Goal: Transaction & Acquisition: Purchase product/service

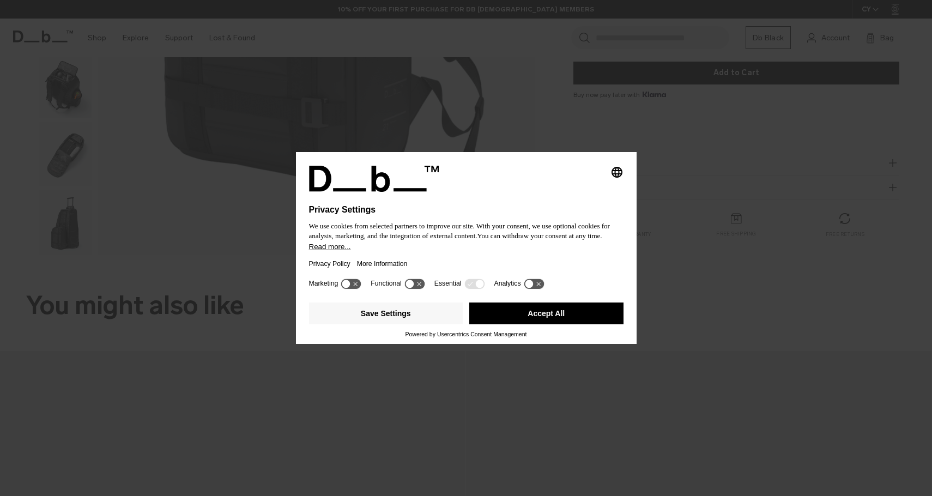
click at [546, 324] on button "Accept All" at bounding box center [547, 314] width 154 height 22
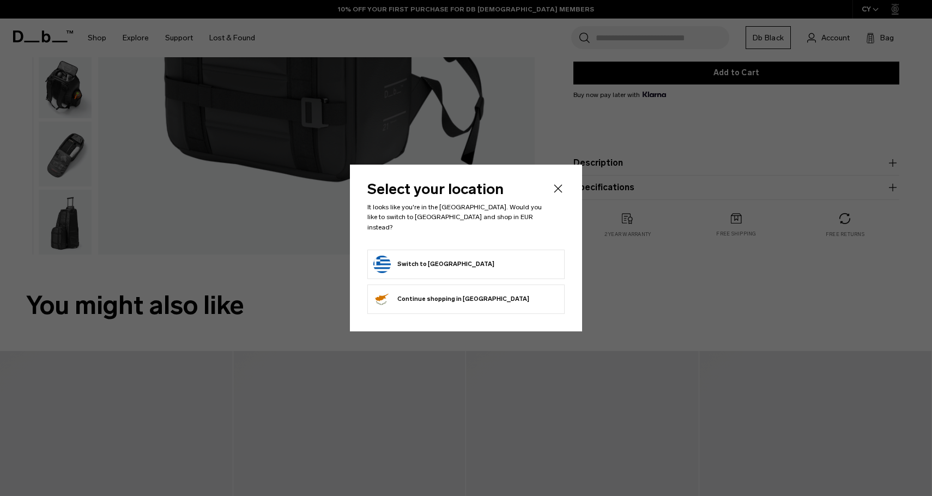
click at [476, 262] on form "Switch to [GEOGRAPHIC_DATA]" at bounding box center [466, 264] width 185 height 17
click at [429, 258] on button "Switch to [GEOGRAPHIC_DATA]" at bounding box center [434, 264] width 121 height 17
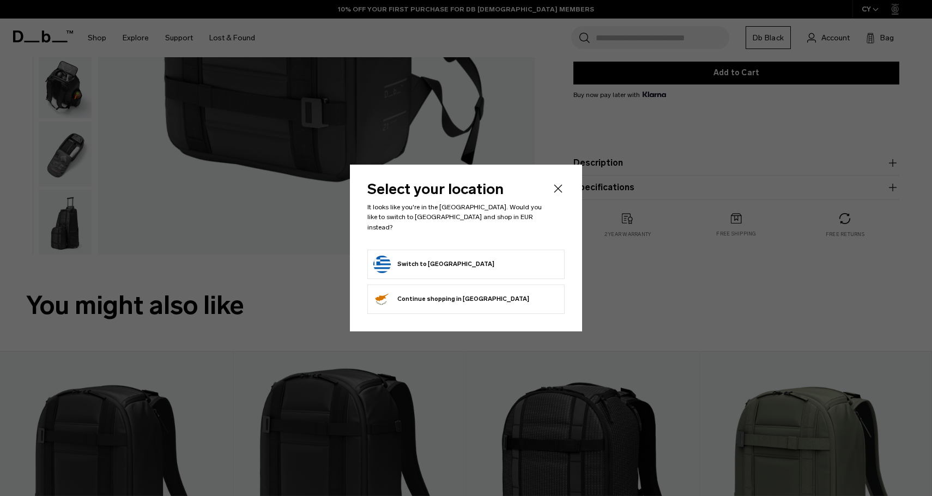
click at [566, 196] on div "Select your location It looks like you're in the [GEOGRAPHIC_DATA]. Would you l…" at bounding box center [466, 248] width 232 height 166
click at [556, 193] on icon "Close" at bounding box center [559, 189] width 8 height 8
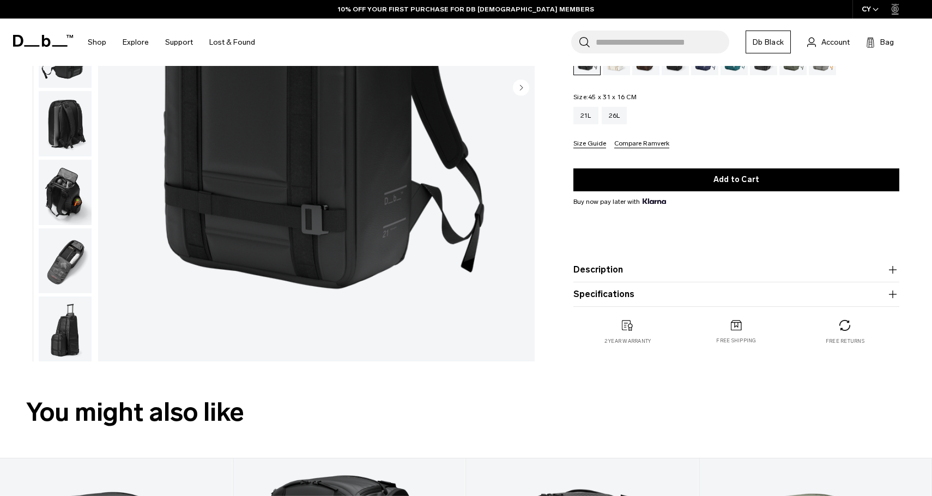
scroll to position [229, 0]
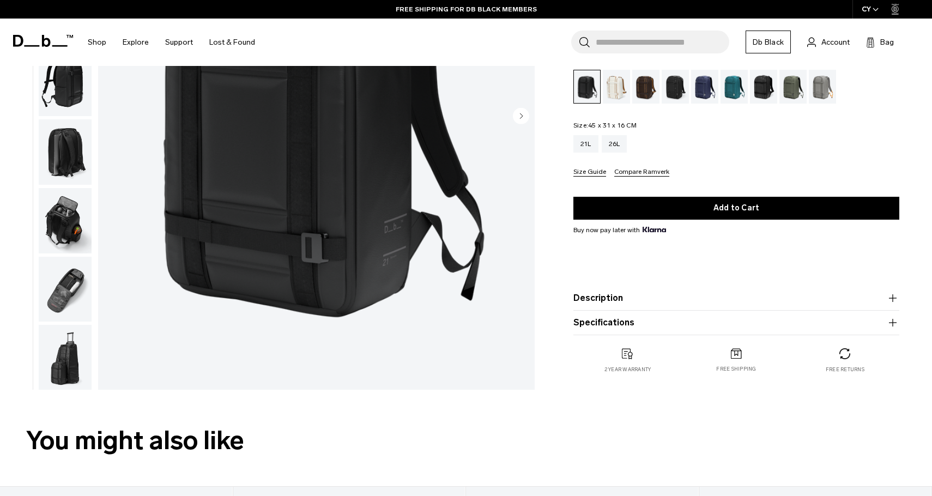
click at [56, 228] on img "button" at bounding box center [65, 220] width 53 height 65
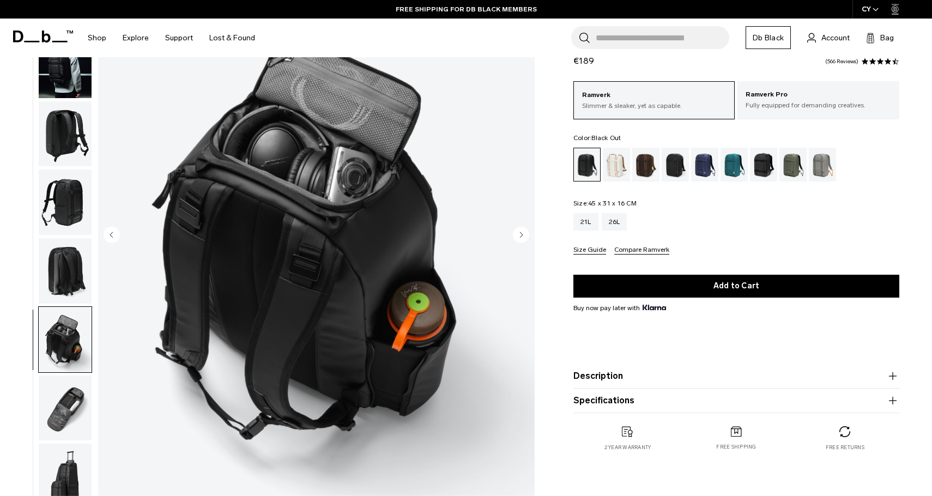
scroll to position [111, 0]
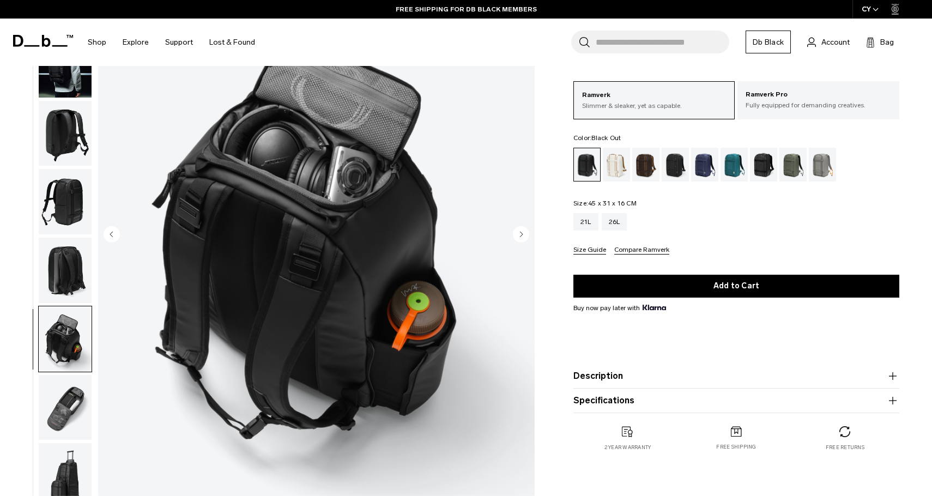
click at [74, 401] on img "button" at bounding box center [65, 407] width 53 height 65
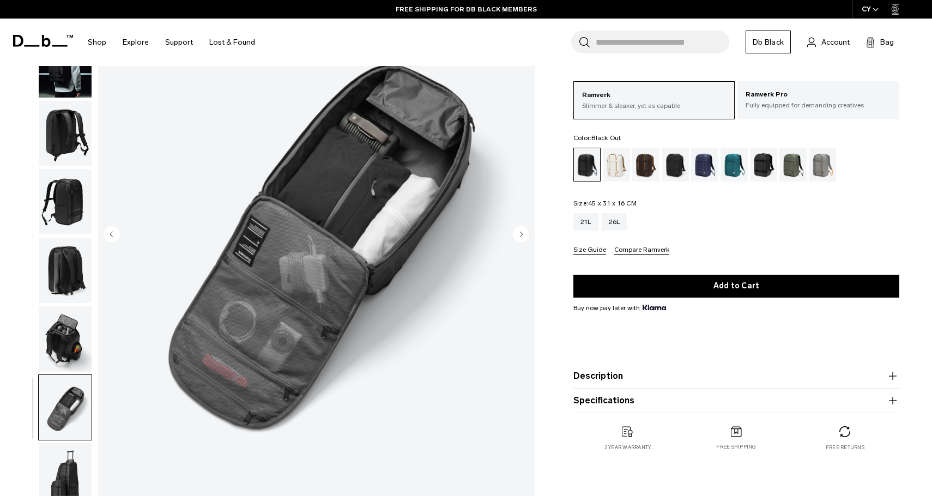
scroll to position [1, 0]
click at [68, 203] on img "button" at bounding box center [65, 200] width 53 height 65
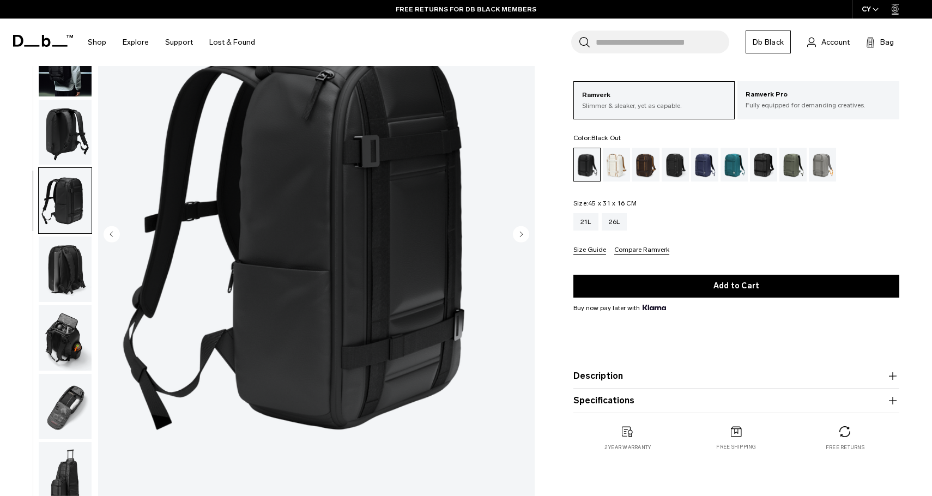
click at [67, 128] on img "button" at bounding box center [65, 132] width 53 height 65
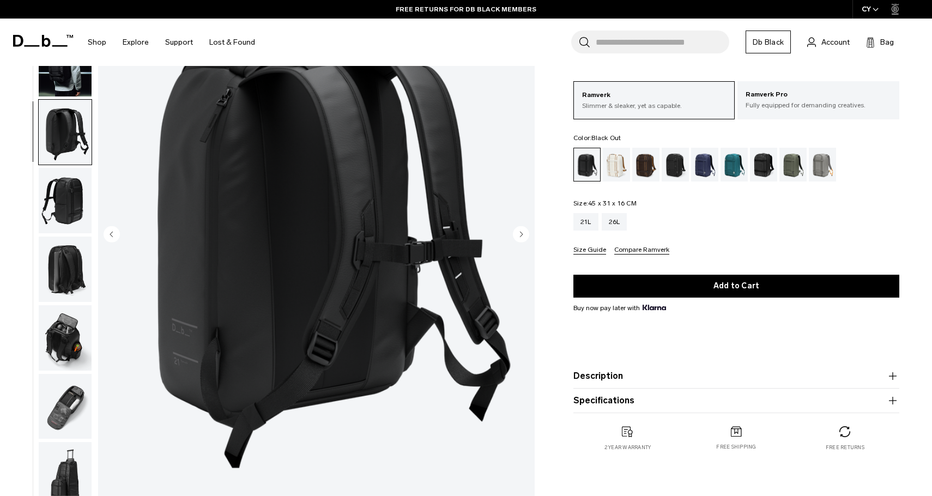
scroll to position [0, 0]
click at [60, 262] on img "button" at bounding box center [65, 270] width 53 height 65
